Goal: Task Accomplishment & Management: Manage account settings

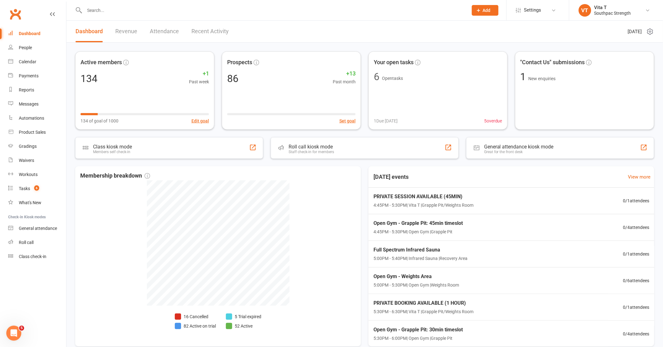
scroll to position [139, 0]
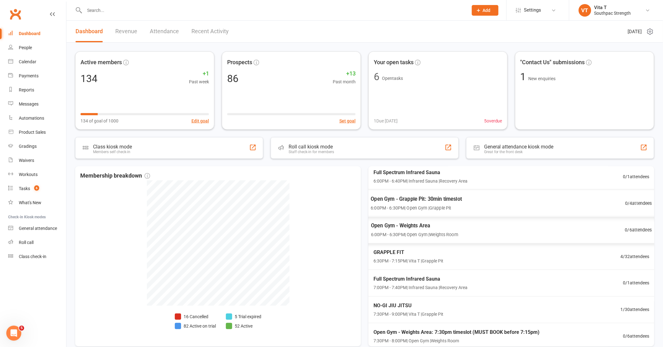
scroll to position [104, 0]
click at [497, 256] on div "GRAPPLE FIT 6:30PM - 7:15PM | Vita T | Grapple Pit 4 / 32 attendees" at bounding box center [511, 256] width 297 height 27
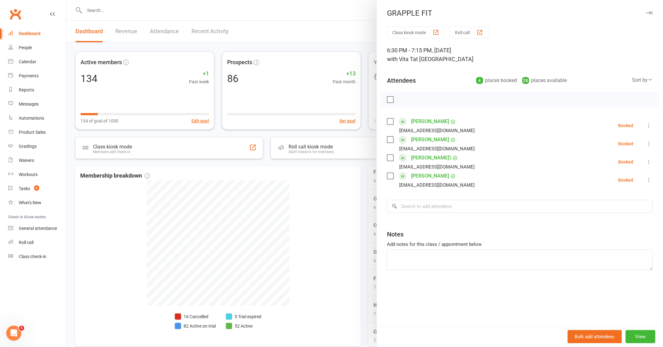
click at [336, 245] on div at bounding box center [364, 173] width 596 height 347
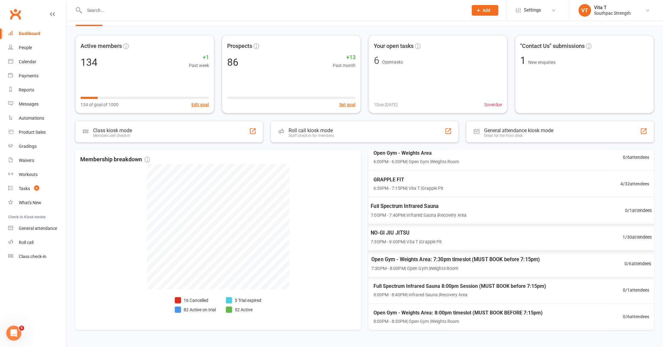
scroll to position [32, 0]
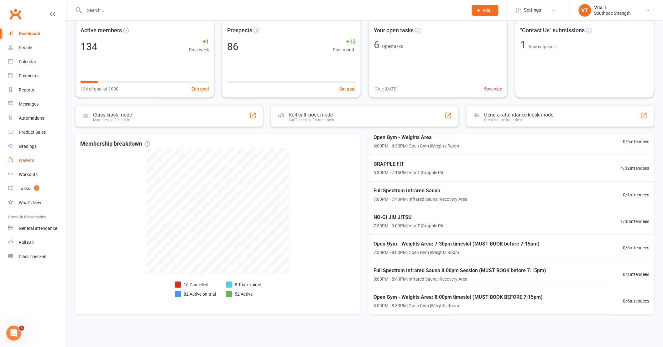
click at [23, 161] on div "Waivers" at bounding box center [26, 160] width 15 height 5
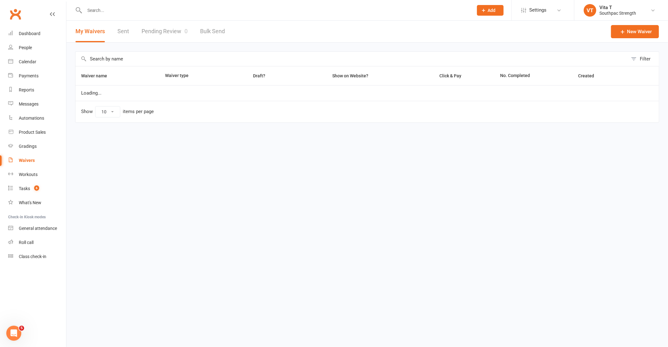
select select "100"
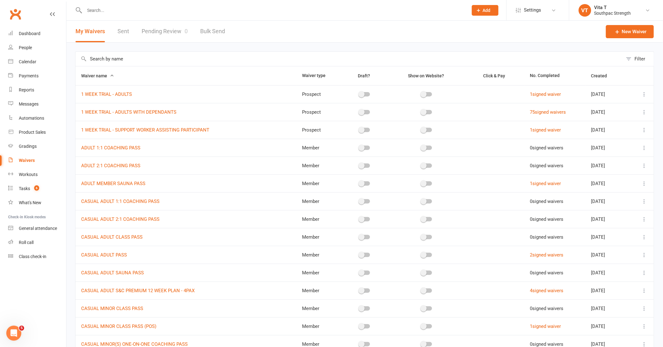
click at [44, 284] on nav "Clubworx Dashboard People Calendar Payments Reports Messages Automations Produc…" at bounding box center [33, 175] width 66 height 347
click at [289, 346] on td "CASUAL MINOR(S) ONE-ON-ONE COACHING PASS" at bounding box center [185, 344] width 221 height 18
click at [44, 132] on div "Product Sales" at bounding box center [32, 132] width 27 height 5
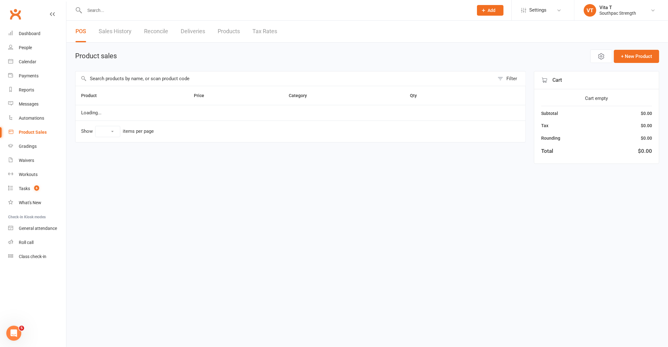
select select "10"
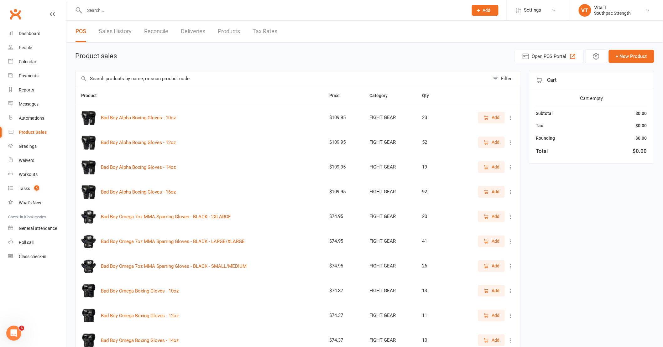
click at [228, 29] on link "Products" at bounding box center [229, 32] width 22 height 22
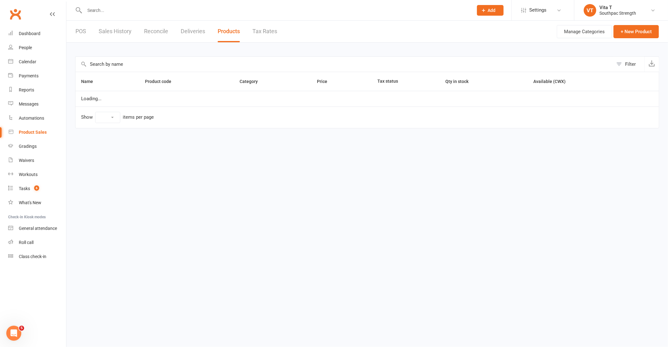
select select "25"
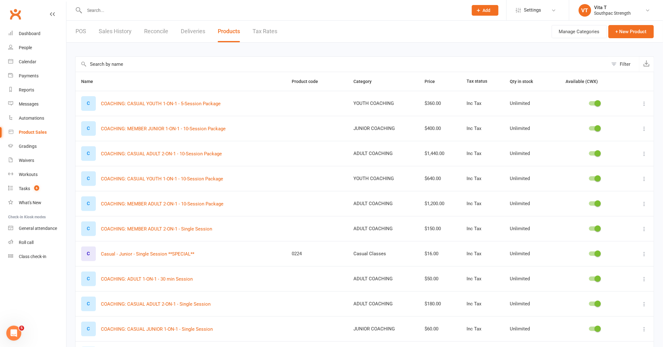
click at [628, 65] on div "Filter" at bounding box center [625, 64] width 11 height 8
select select "neither"
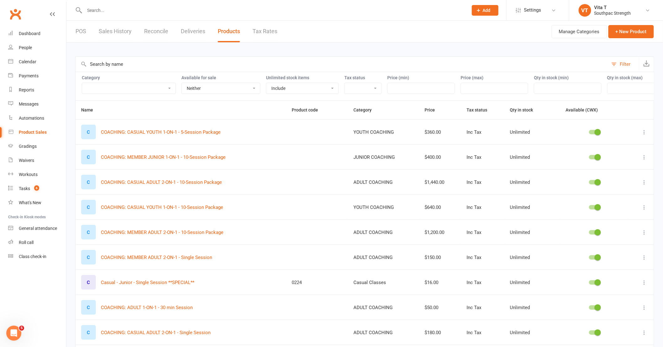
click at [153, 89] on select "ADULT COACHING Adult Memberships Casual Classes FIGHT GEAR FIGHT GEAR - KIDS/YO…" at bounding box center [128, 88] width 93 height 11
click at [161, 85] on select "ADULT COACHING Adult Memberships Casual Classes FIGHT GEAR FIGHT GEAR - KIDS/YO…" at bounding box center [128, 88] width 93 height 11
click at [82, 83] on select "ADULT COACHING Adult Memberships Casual Classes FIGHT GEAR FIGHT GEAR - KIDS/YO…" at bounding box center [128, 88] width 93 height 11
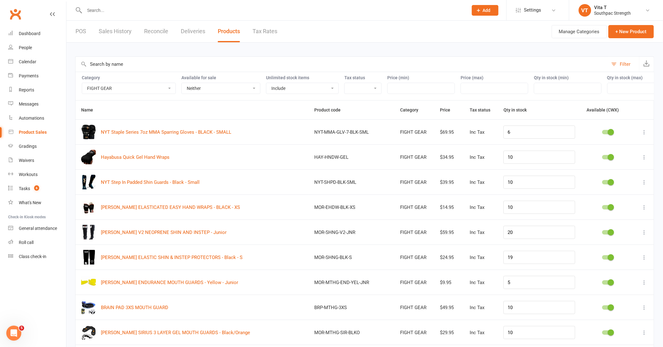
click at [147, 87] on select "ADULT COACHING Adult Memberships Casual Classes FIGHT GEAR FIGHT GEAR - KIDS/YO…" at bounding box center [128, 88] width 93 height 11
select select "3765"
click at [82, 83] on select "ADULT COACHING Adult Memberships Casual Classes FIGHT GEAR FIGHT GEAR - KIDS/YO…" at bounding box center [128, 88] width 93 height 11
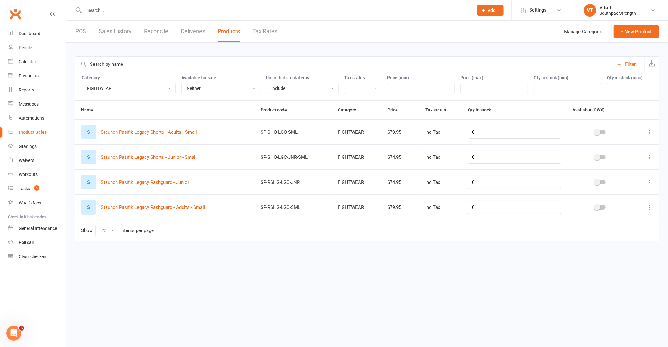
click at [646, 132] on button at bounding box center [650, 132] width 8 height 8
click at [631, 147] on link "Edit product" at bounding box center [622, 144] width 62 height 13
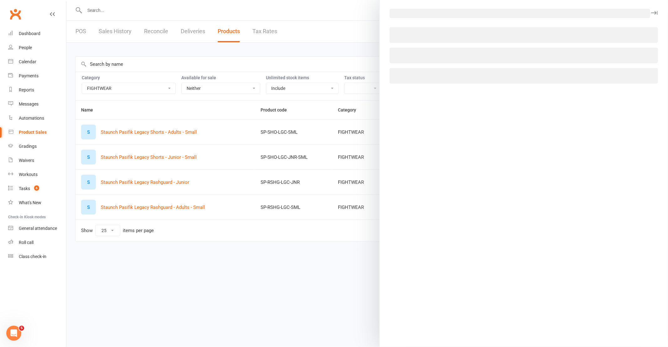
select select "3765"
select select "1511"
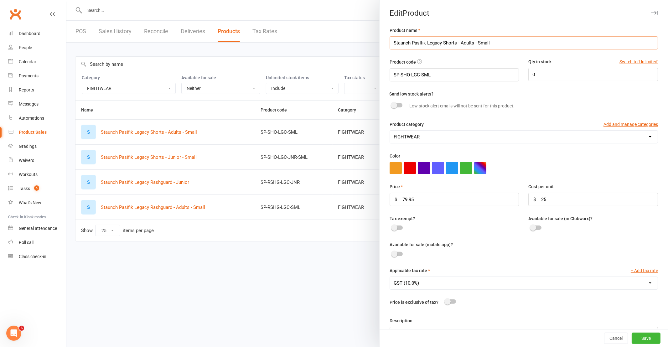
drag, startPoint x: 423, startPoint y: 42, endPoint x: 377, endPoint y: 41, distance: 46.1
click at [380, 40] on div "Product name Staunch Pasifik Legacy Shorts - Adults - Small Product code SP-SHO…" at bounding box center [524, 192] width 288 height 330
click at [412, 43] on input "O.G Shorts - Adults - Small" at bounding box center [524, 42] width 268 height 13
drag, startPoint x: 491, startPoint y: 44, endPoint x: 282, endPoint y: 40, distance: 209.3
click at [66, 0] on react-component "Edit Product Product name [PERSON_NAME] & Shorts Set - Adults - Small Product c…" at bounding box center [66, 0] width 0 height 0
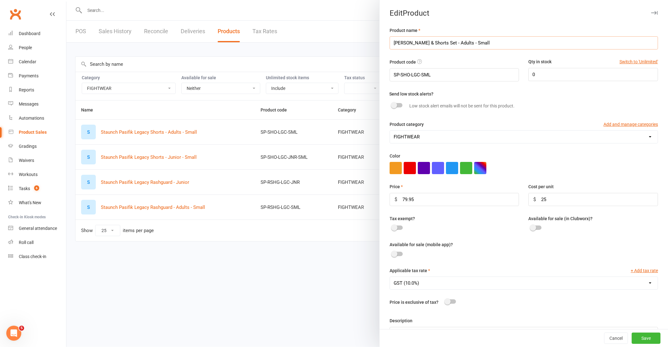
type input "[PERSON_NAME] & Shorts Set - Adults - Small"
click at [396, 74] on input "SP-SHO-LGC-SML" at bounding box center [455, 74] width 130 height 13
click at [438, 76] on input "SS-SET-OG-SML" at bounding box center [455, 74] width 130 height 13
type input "SS-SET-OG-YXS"
click at [533, 75] on input "0" at bounding box center [593, 74] width 130 height 13
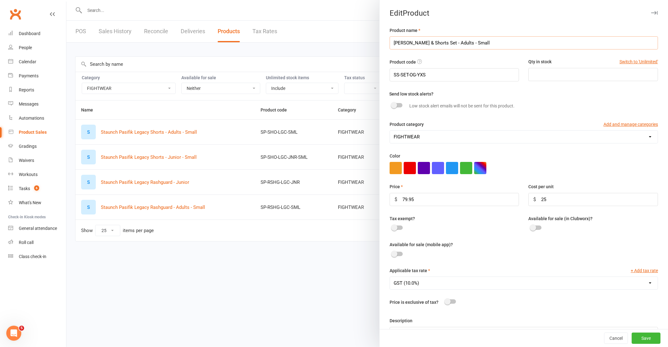
drag, startPoint x: 493, startPoint y: 42, endPoint x: 453, endPoint y: 42, distance: 39.8
click at [453, 42] on input "[PERSON_NAME] & Shorts Set - Adults - Small" at bounding box center [524, 42] width 268 height 13
click at [451, 57] on div "Product name [PERSON_NAME] & Shorts Set - kids XS (6) Product code SS-SET-OG-YX…" at bounding box center [524, 192] width 288 height 330
drag, startPoint x: 476, startPoint y: 44, endPoint x: 370, endPoint y: 44, distance: 106.5
click at [66, 0] on react-component "Edit Product Product name [PERSON_NAME] & Shorts Set - kids XS (6) Product code…" at bounding box center [66, 0] width 0 height 0
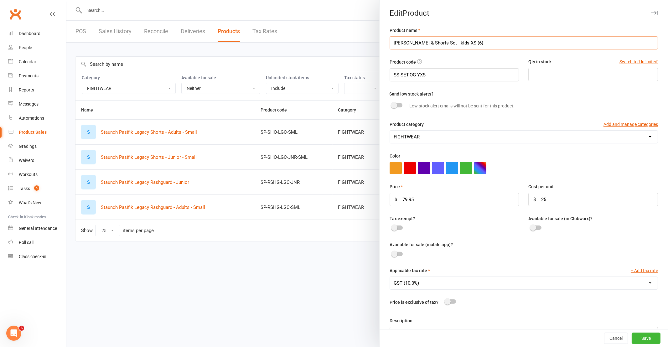
click at [454, 45] on input "[PERSON_NAME] & Shorts Set - kids XS (6)" at bounding box center [524, 42] width 268 height 13
click at [454, 42] on input "[PERSON_NAME] & Shorts Set - kids XS (6)" at bounding box center [524, 42] width 268 height 13
type input "[PERSON_NAME] & Shorts Set - Kids XS (6)"
drag, startPoint x: 460, startPoint y: 203, endPoint x: 400, endPoint y: 201, distance: 60.8
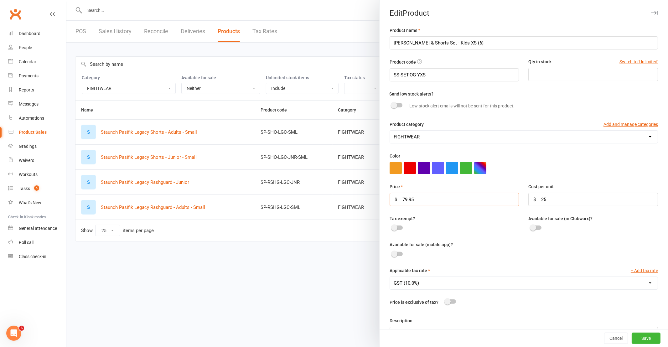
click at [400, 201] on input "79.95" at bounding box center [455, 199] width 130 height 13
type input "79.99"
click at [538, 202] on input "25" at bounding box center [593, 199] width 130 height 13
type input "2"
type input "50"
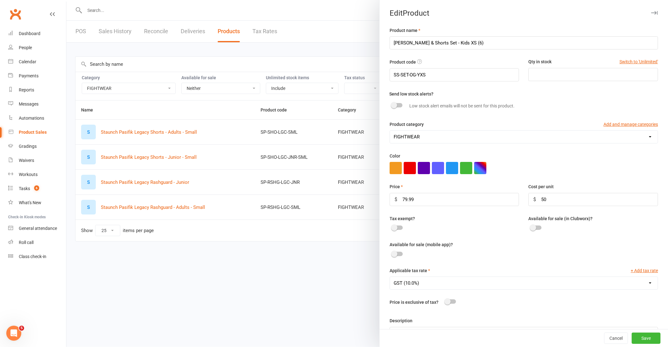
click at [486, 231] on div at bounding box center [455, 229] width 130 height 8
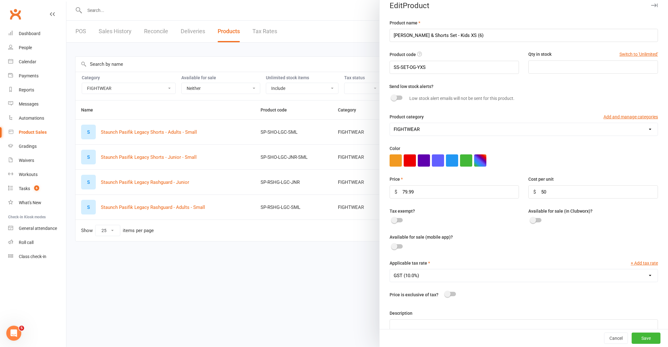
scroll to position [28, 0]
